Goal: Task Accomplishment & Management: Use online tool/utility

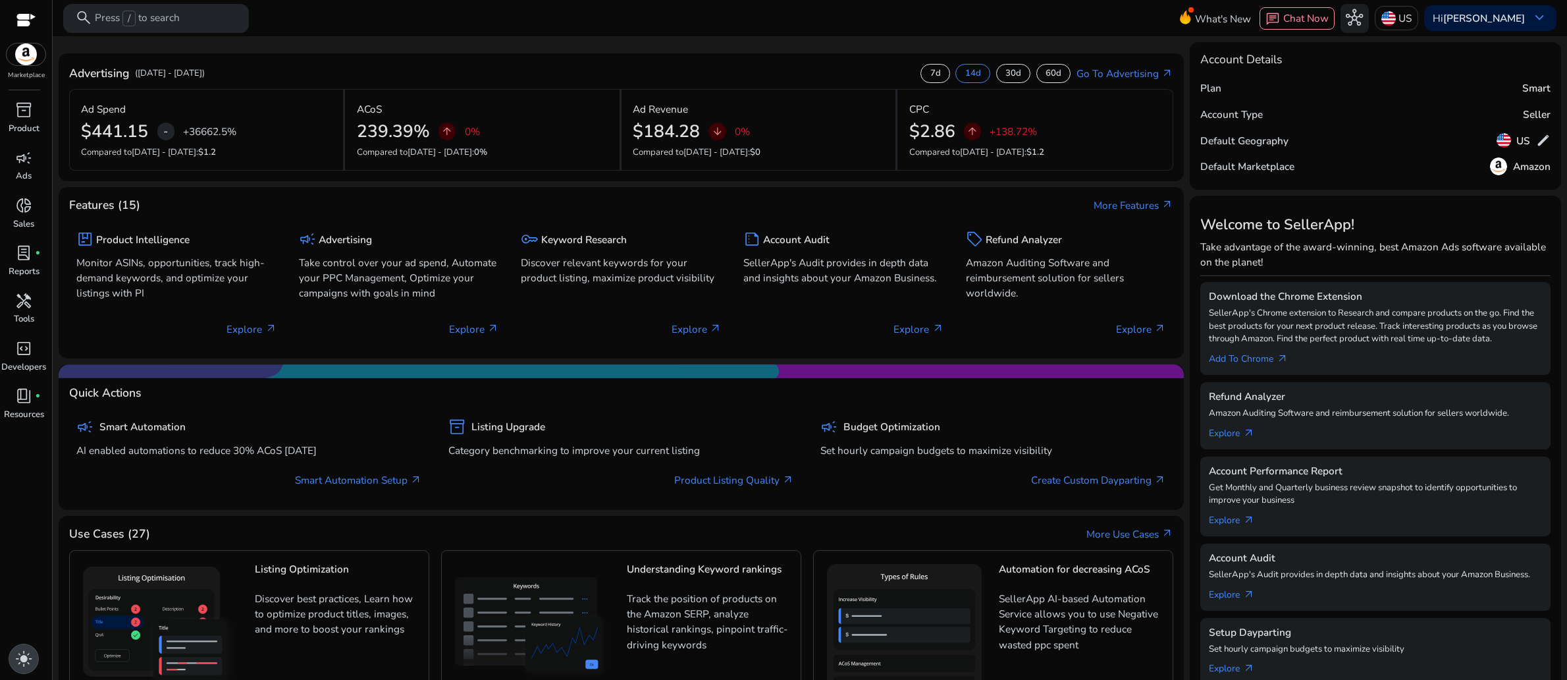
click at [23, 660] on span "light_mode" at bounding box center [23, 658] width 17 height 17
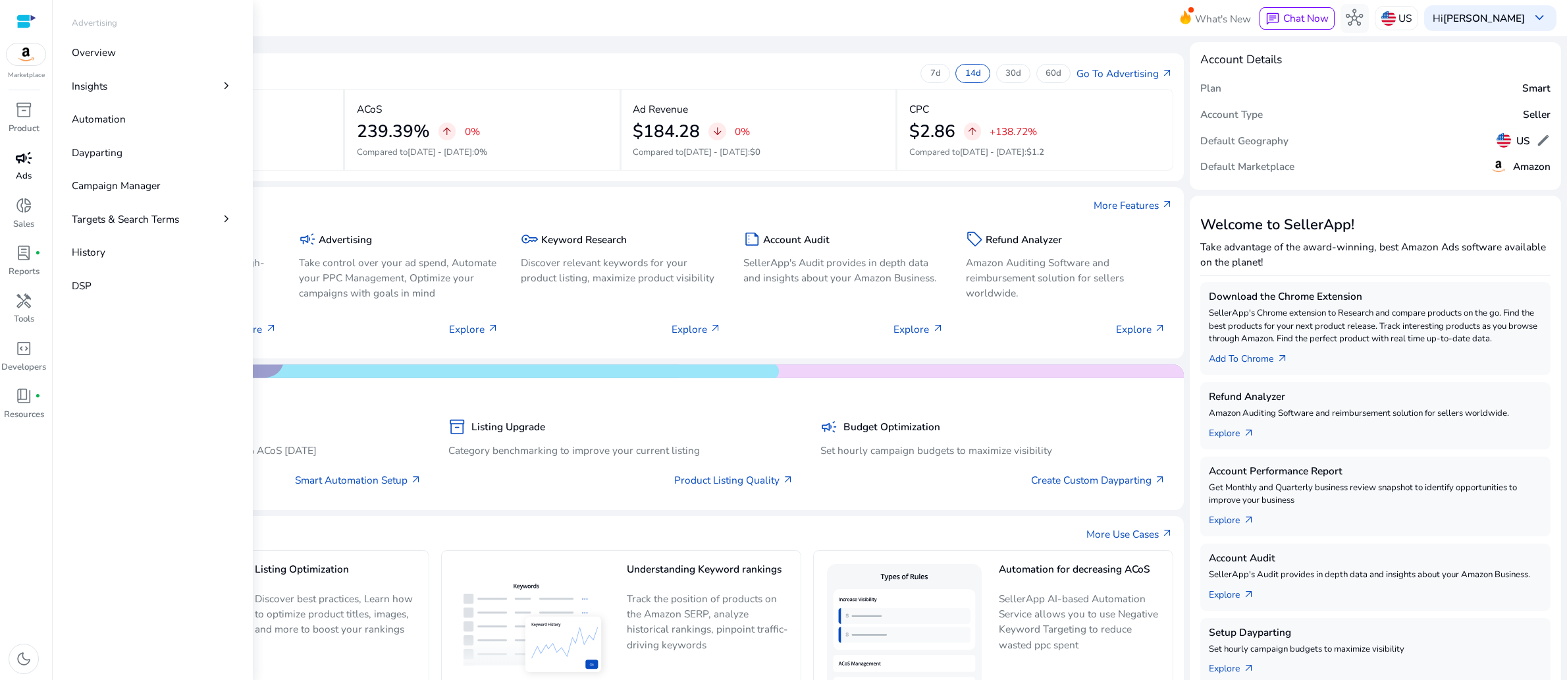
click at [24, 167] on span "campaign" at bounding box center [23, 157] width 17 height 17
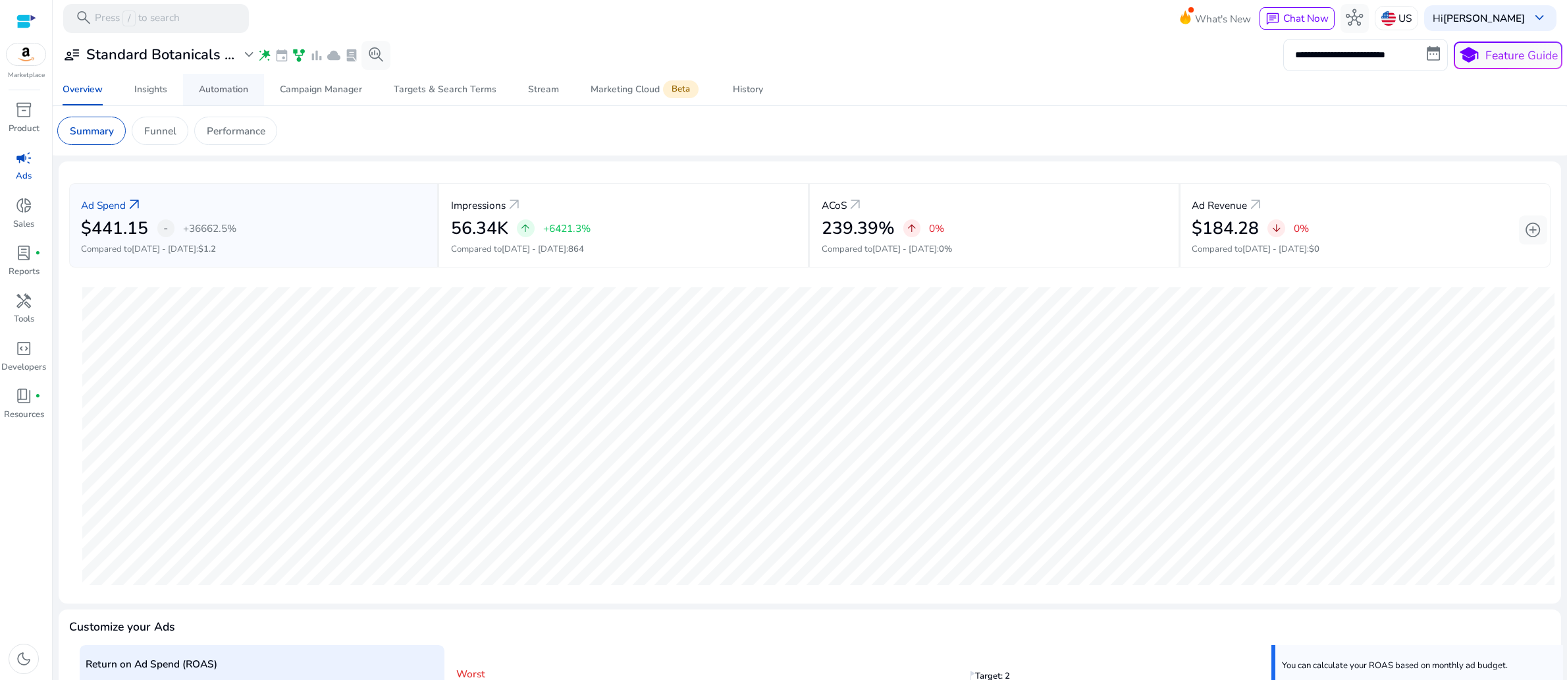
click at [225, 94] on div "Automation" at bounding box center [223, 89] width 49 height 9
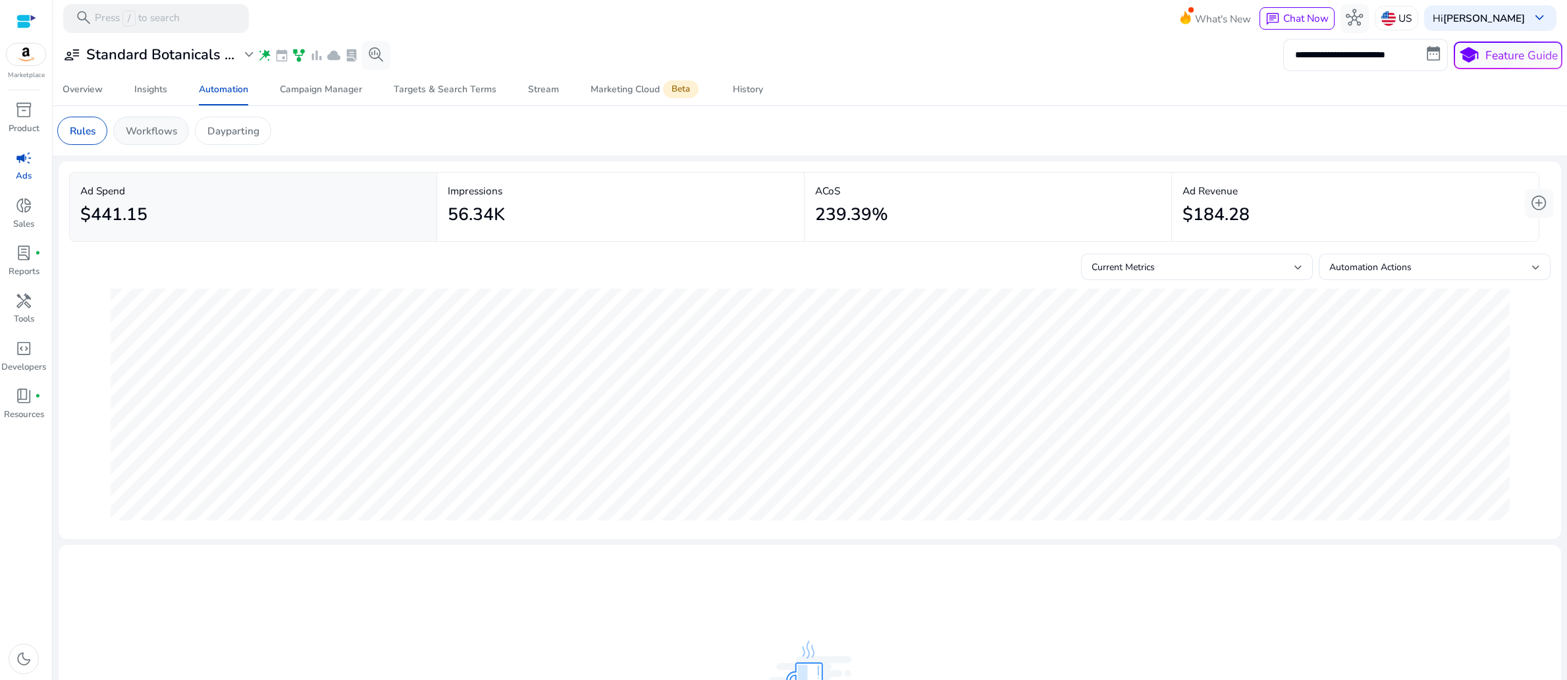
click at [177, 138] on p "Workflows" at bounding box center [151, 130] width 51 height 15
